Goal: Navigation & Orientation: Understand site structure

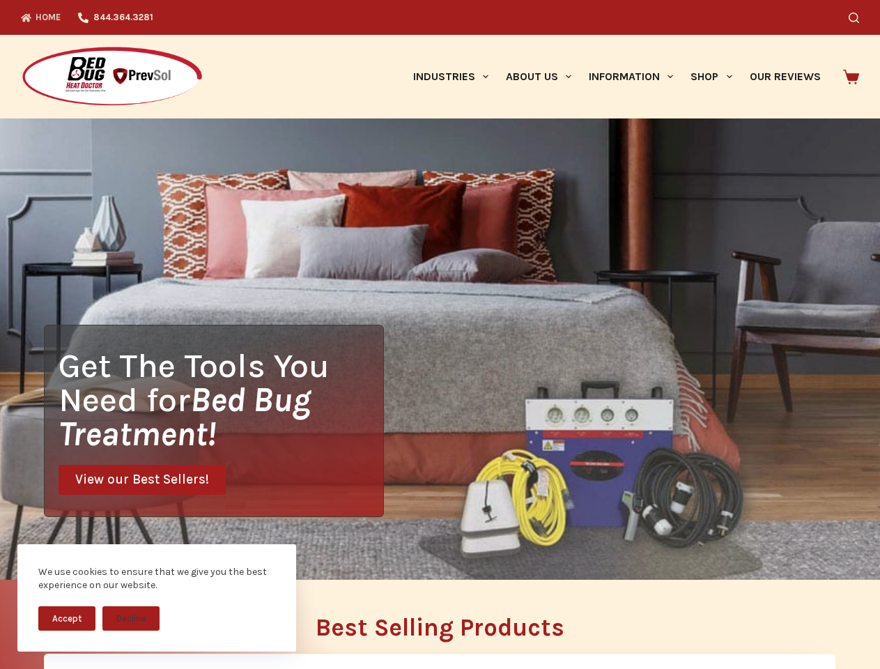
click at [440, 334] on div "Get The Tools You Need for Bed Bug Treatment! View our Best Sellers!" at bounding box center [440, 348] width 880 height 461
click at [67, 618] on button "Accept" at bounding box center [66, 618] width 57 height 24
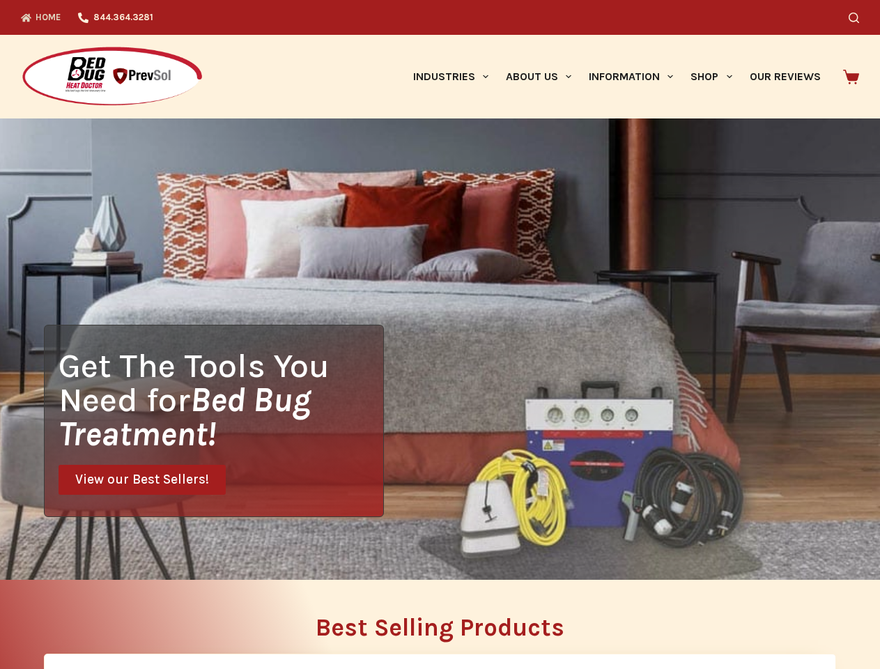
click at [131, 618] on button "Decline" at bounding box center [130, 629] width 57 height 24
click at [859, 17] on icon "Search" at bounding box center [854, 18] width 10 height 10
click at [456, 77] on link "Industries" at bounding box center [450, 77] width 93 height 84
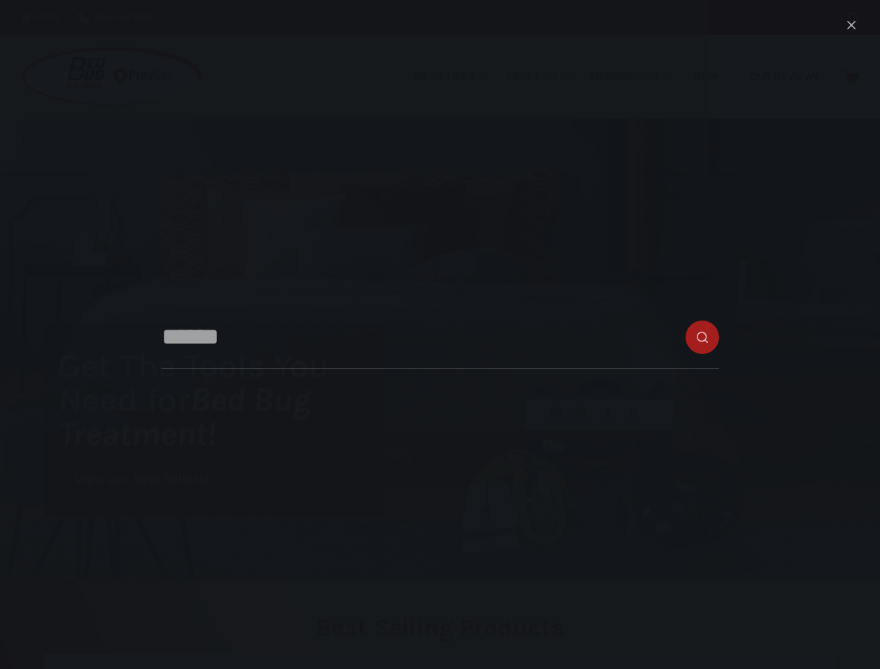
click at [544, 77] on link "About Us" at bounding box center [538, 77] width 83 height 84
click at [637, 77] on link "Information" at bounding box center [631, 77] width 102 height 84
click at [717, 77] on link "Shop" at bounding box center [711, 77] width 59 height 84
